Goal: Transaction & Acquisition: Purchase product/service

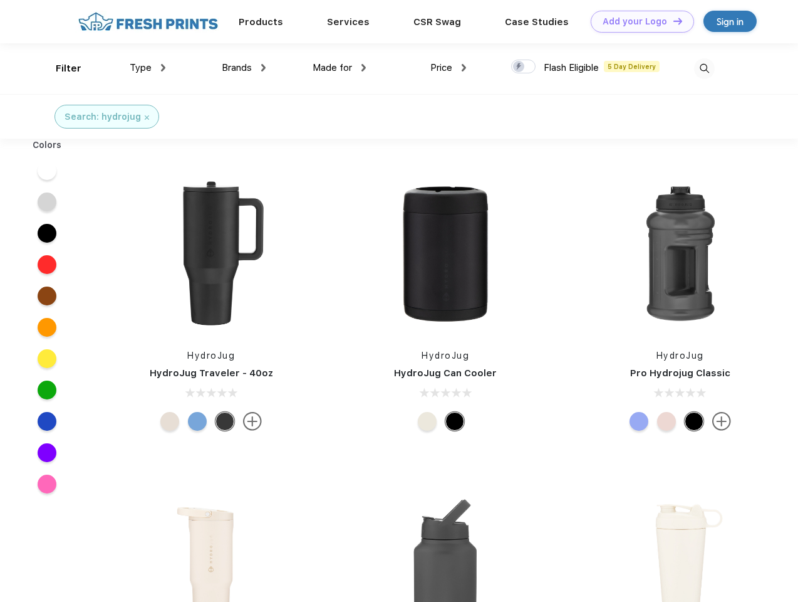
scroll to position [1, 0]
click at [638, 21] on link "Add your Logo Design Tool" at bounding box center [642, 22] width 103 height 22
click at [0, 0] on div "Design Tool" at bounding box center [0, 0] width 0 height 0
click at [672, 21] on link "Add your Logo Design Tool" at bounding box center [642, 22] width 103 height 22
click at [60, 68] on div "Filter" at bounding box center [69, 68] width 26 height 14
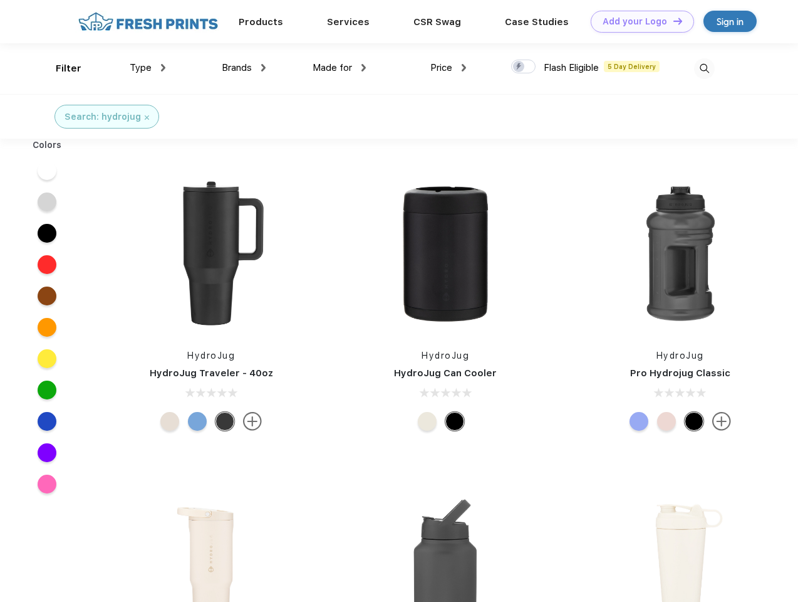
click at [148, 68] on span "Type" at bounding box center [141, 67] width 22 height 11
click at [244, 68] on span "Brands" at bounding box center [237, 67] width 30 height 11
click at [340, 68] on span "Made for" at bounding box center [332, 67] width 39 height 11
click at [449, 68] on span "Price" at bounding box center [441, 67] width 22 height 11
click at [524, 67] on div at bounding box center [523, 67] width 24 height 14
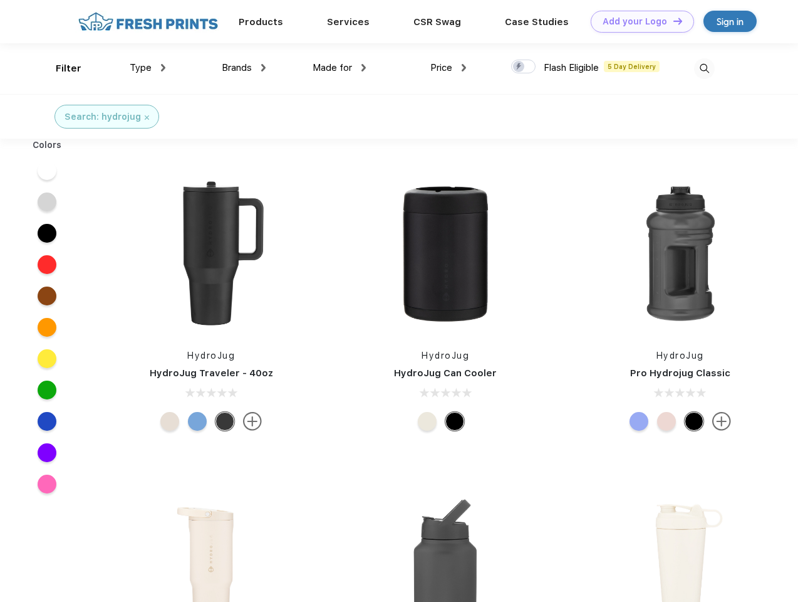
click at [519, 67] on input "checkbox" at bounding box center [515, 63] width 8 height 8
click at [704, 68] on img at bounding box center [704, 68] width 21 height 21
